Goal: Browse casually: Explore the website without a specific task or goal

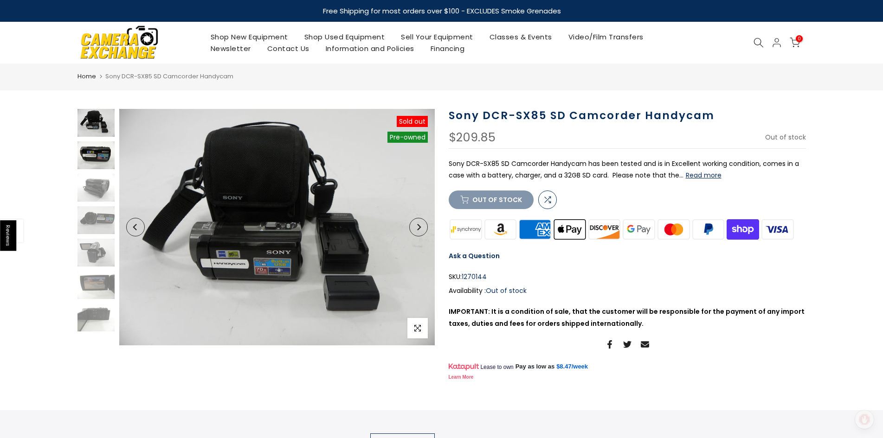
click at [96, 151] on img at bounding box center [95, 155] width 37 height 28
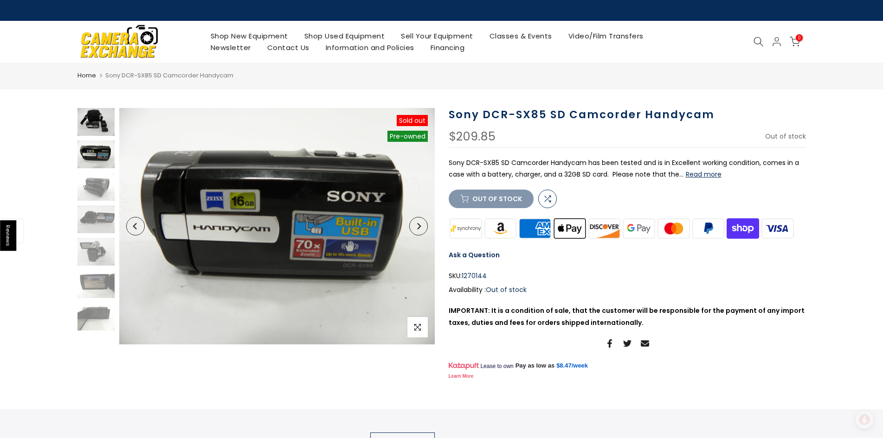
click at [97, 124] on img at bounding box center [95, 122] width 37 height 28
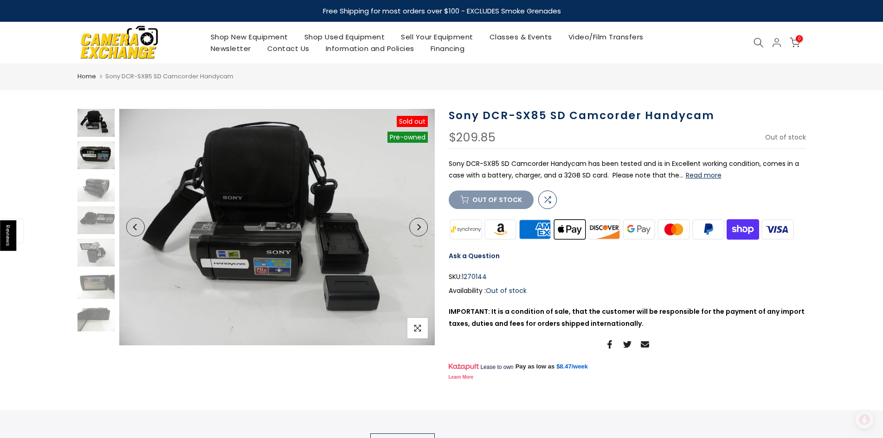
click at [96, 156] on img at bounding box center [95, 155] width 37 height 28
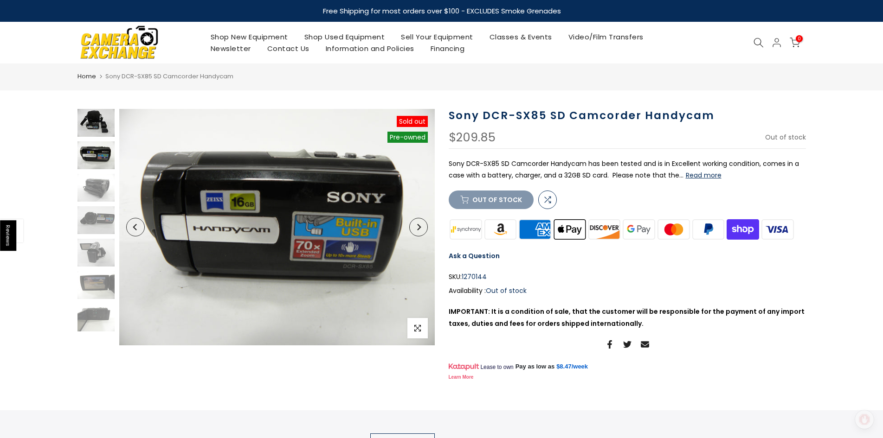
click at [98, 131] on img at bounding box center [95, 123] width 37 height 28
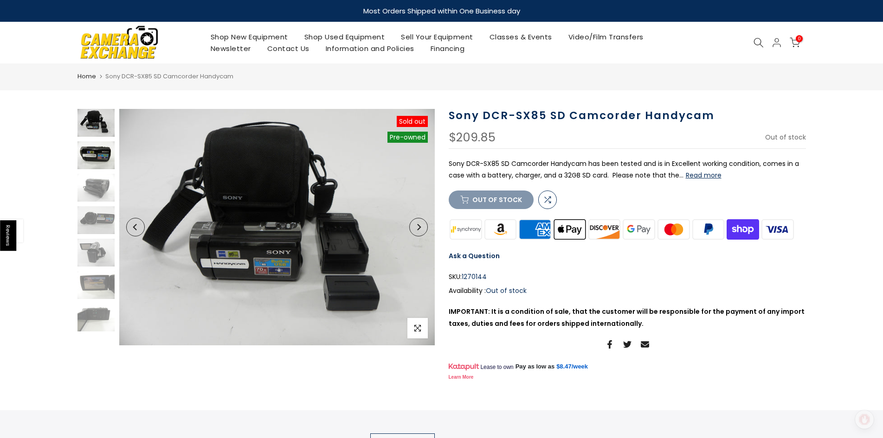
click at [95, 160] on img at bounding box center [95, 155] width 37 height 28
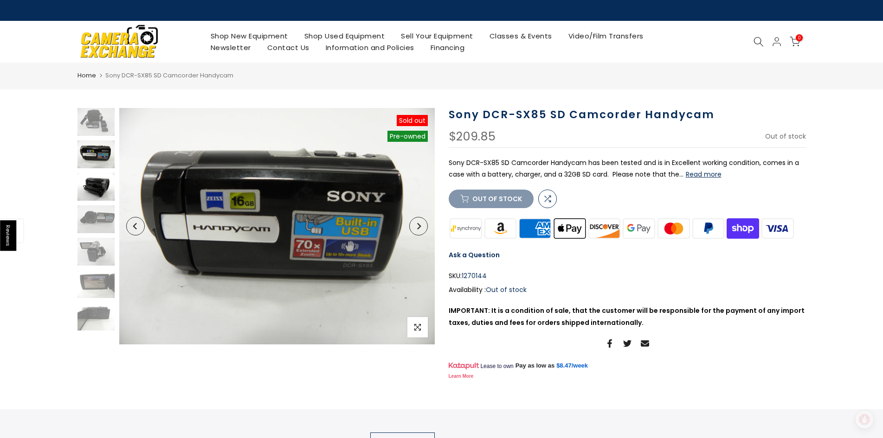
click at [92, 200] on img at bounding box center [95, 187] width 37 height 28
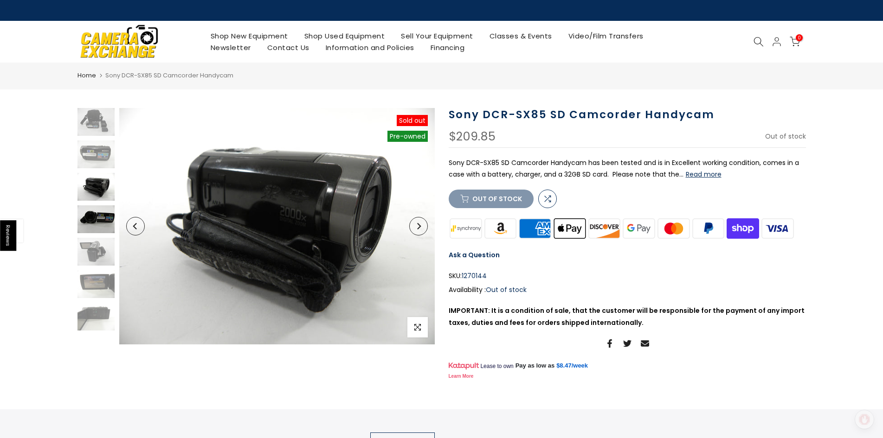
click at [90, 228] on img at bounding box center [95, 219] width 37 height 28
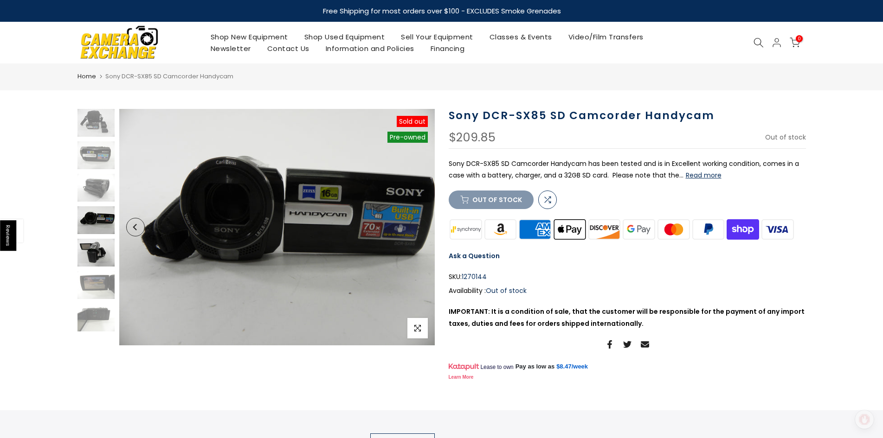
click at [90, 252] on img at bounding box center [95, 253] width 37 height 28
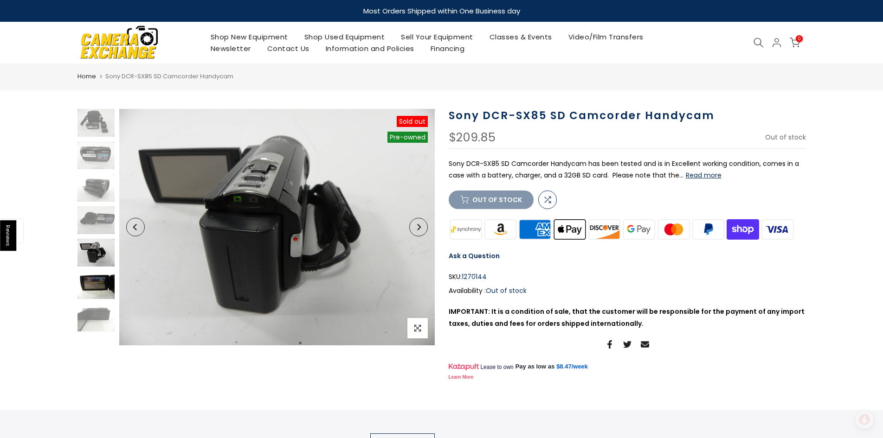
click at [90, 281] on img at bounding box center [95, 285] width 37 height 28
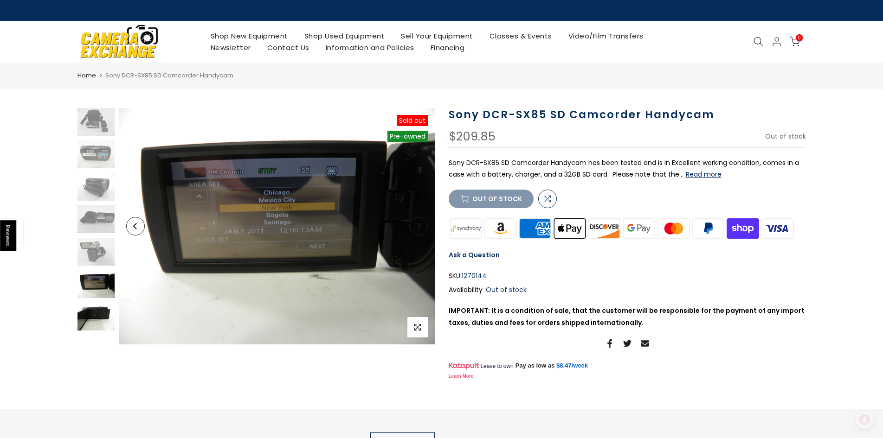
click at [87, 313] on img at bounding box center [95, 317] width 37 height 28
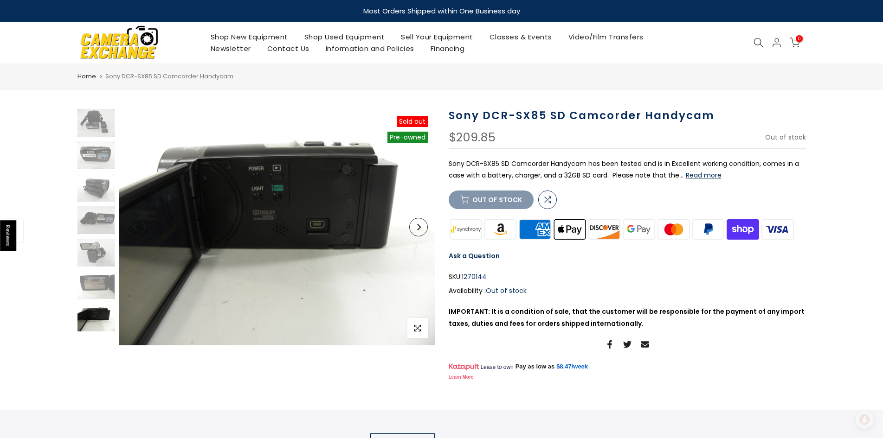
click at [62, 270] on section "Sold out Pre order Pre-owned Click to enlarge Sony DCR-SX85 SD Camcorder Handyc…" at bounding box center [441, 356] width 883 height 494
click at [103, 157] on img at bounding box center [95, 155] width 37 height 28
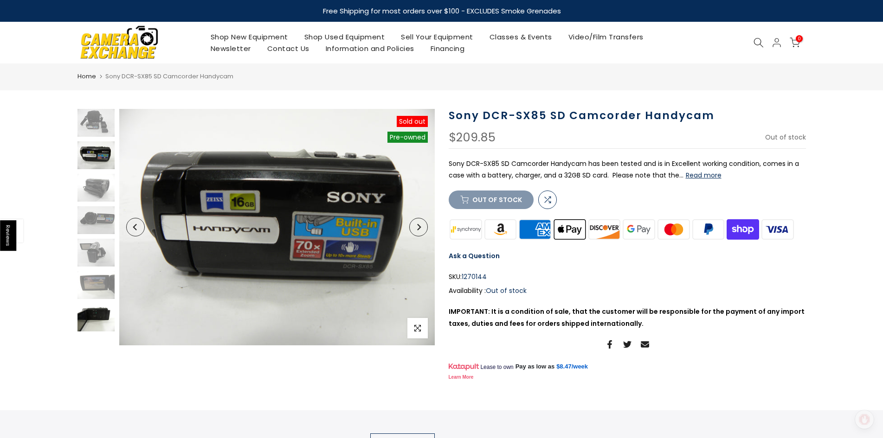
click at [89, 324] on img at bounding box center [95, 318] width 37 height 28
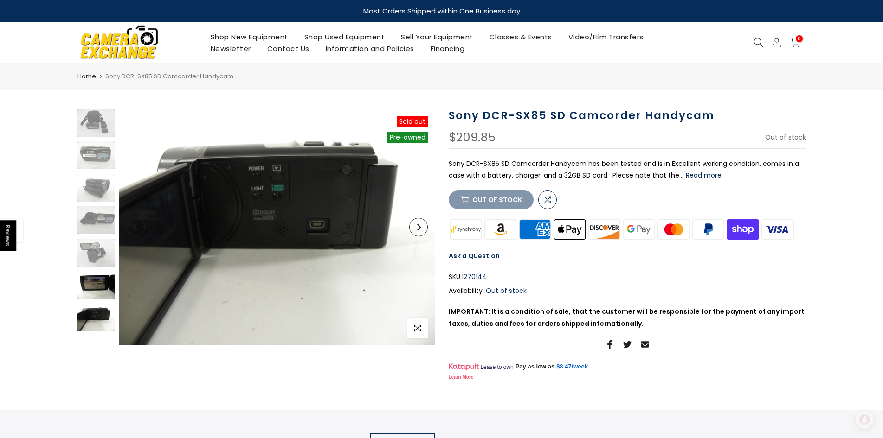
click at [96, 279] on img at bounding box center [95, 285] width 37 height 28
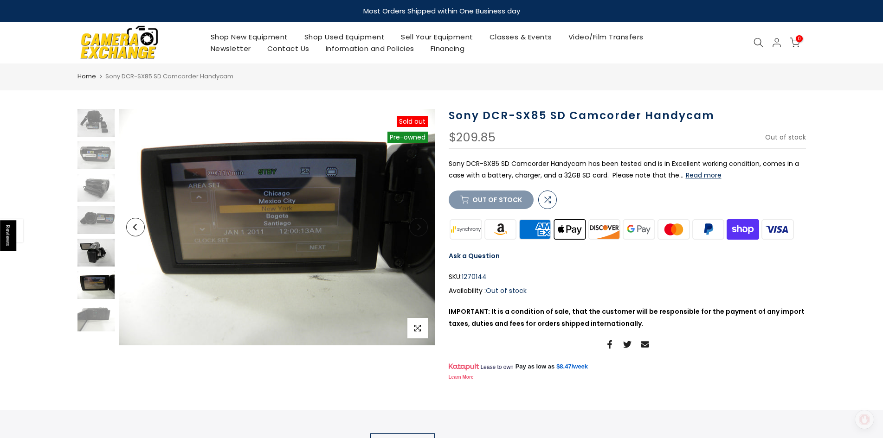
click at [96, 256] on img at bounding box center [95, 253] width 37 height 28
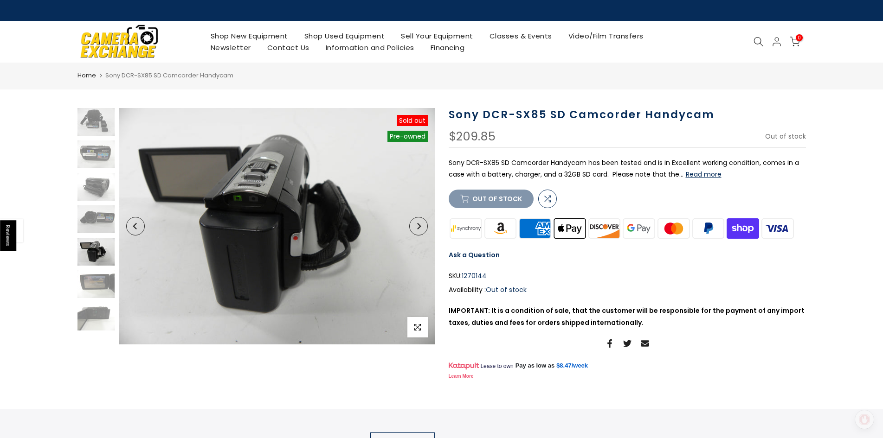
click at [48, 233] on section "Sold out Pre order Pre-owned Click to enlarge Sony DCR-SX85 SD Camcorder Handyc…" at bounding box center [441, 355] width 883 height 494
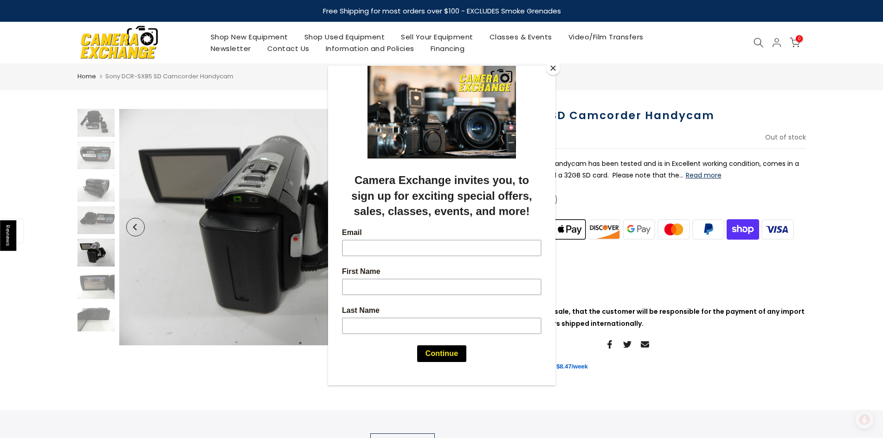
click at [47, 209] on div at bounding box center [441, 219] width 883 height 438
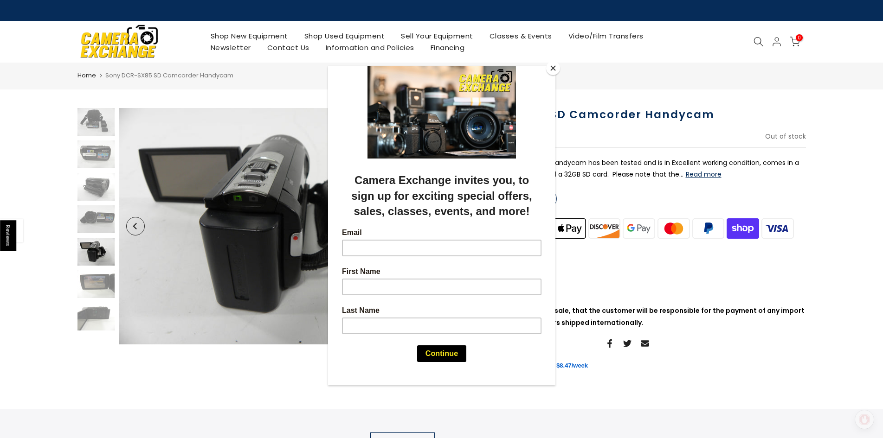
click at [554, 64] on button "Close" at bounding box center [553, 68] width 14 height 14
